Goal: Find specific page/section: Find specific page/section

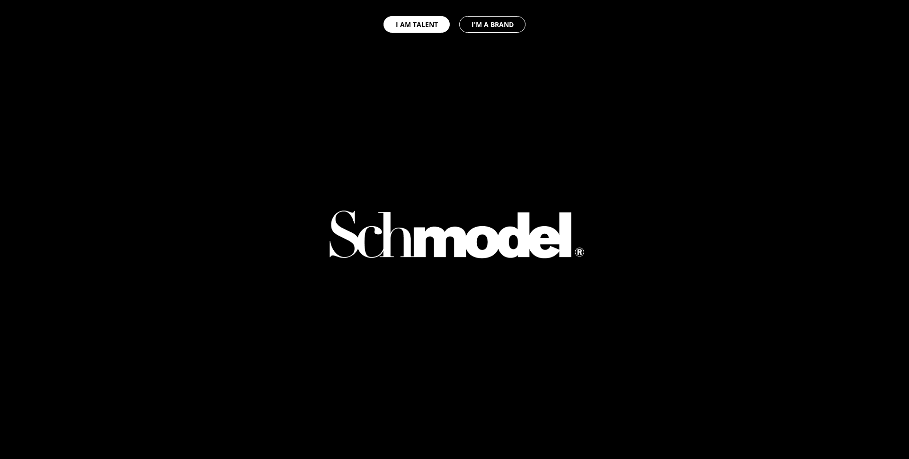
select select "GB"
click at [67, 49] on div at bounding box center [454, 252] width 909 height 504
select select "GB"
click at [303, 47] on div "I AM TALENT I'M A BRAND" at bounding box center [454, 24] width 909 height 49
